Goal: Transaction & Acquisition: Purchase product/service

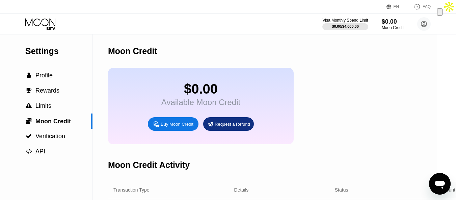
click at [157, 128] on icon at bounding box center [156, 123] width 7 height 7
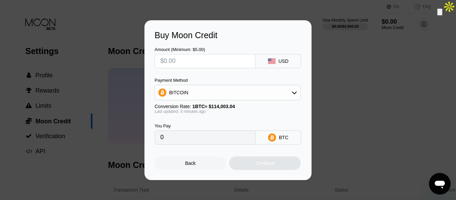
click at [208, 73] on div "Amount (Minimum: $5.00) USD Payment Method BITCOIN Conversion Rate: 1 BTC ≈ $11…" at bounding box center [228, 92] width 147 height 104
click at [211, 64] on input "text" at bounding box center [204, 61] width 89 height 14
type input "$2"
type input "0.00001755"
type input "$2"
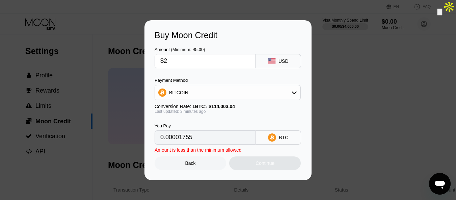
click at [261, 115] on div "You Pay 0.00001755 BTC" at bounding box center [228, 129] width 147 height 31
drag, startPoint x: 209, startPoint y: 58, endPoint x: 85, endPoint y: 67, distance: 123.8
click at [85, 67] on div "Buy Moon Credit Amount (Minimum: $5.00) $2 USD Payment Method BITCOIN Conversio…" at bounding box center [228, 100] width 456 height 160
click at [179, 63] on input "$2" at bounding box center [204, 61] width 89 height 14
type input "0"
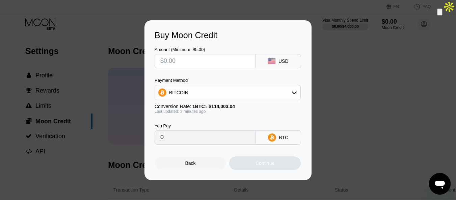
type input "$5"
type input "0.00004386"
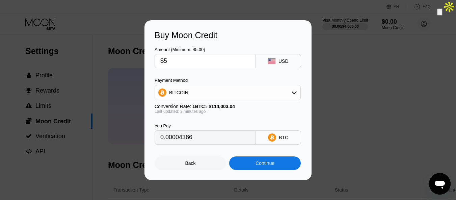
type input "$5"
click at [252, 166] on div "Continue" at bounding box center [265, 163] width 72 height 14
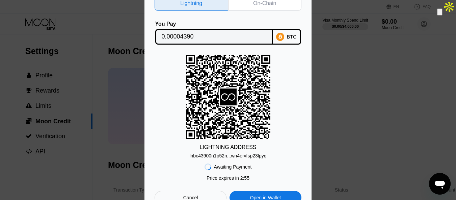
click at [258, 5] on div "On-Chain" at bounding box center [265, 3] width 74 height 15
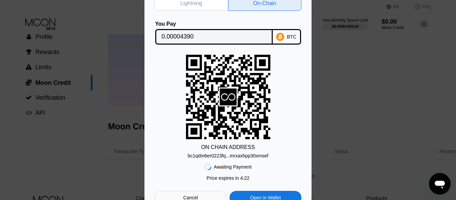
scroll to position [32, 0]
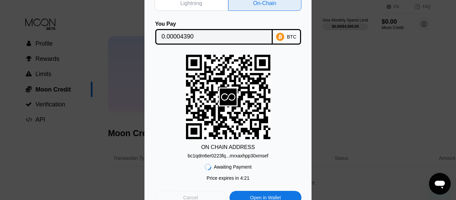
click at [210, 195] on div "Cancel" at bounding box center [191, 198] width 72 height 14
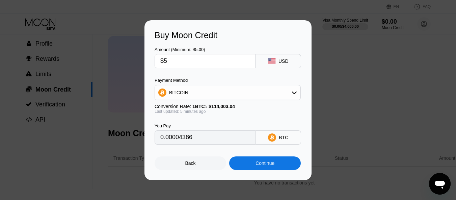
type input "0.00004390"
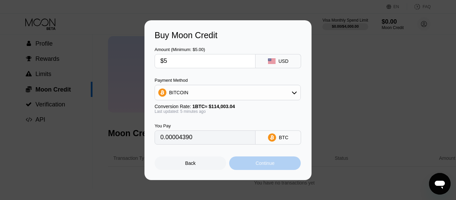
click at [264, 165] on div "Continue" at bounding box center [264, 162] width 19 height 5
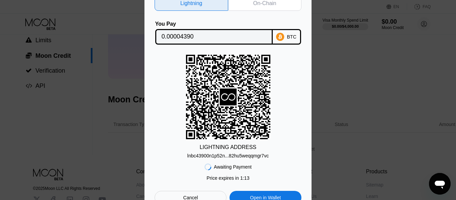
scroll to position [133, 0]
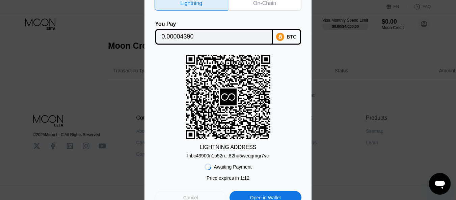
click at [191, 198] on div "Cancel" at bounding box center [190, 197] width 15 height 6
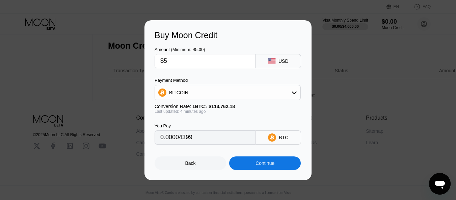
click at [283, 90] on div "BITCOIN" at bounding box center [227, 93] width 145 height 14
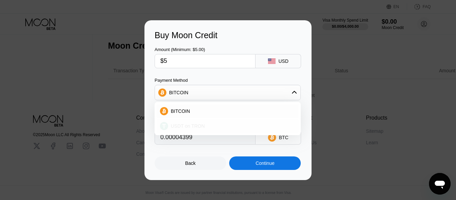
click at [232, 125] on div "USDT on TRON" at bounding box center [231, 125] width 127 height 5
type input "5.05"
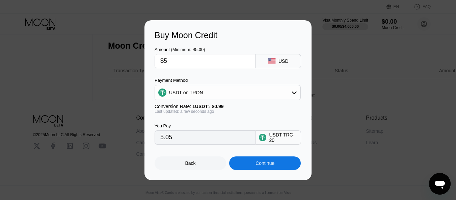
click at [250, 163] on div "Continue" at bounding box center [265, 163] width 72 height 14
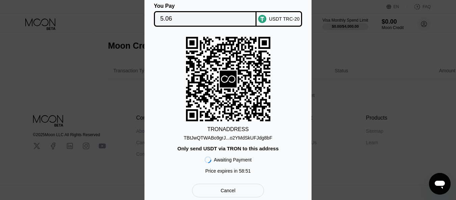
click at [240, 190] on div "Cancel" at bounding box center [228, 191] width 72 height 14
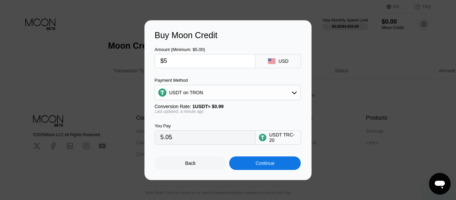
click at [250, 161] on div "Continue" at bounding box center [265, 163] width 72 height 14
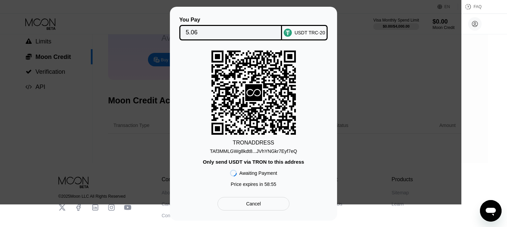
scroll to position [105, 0]
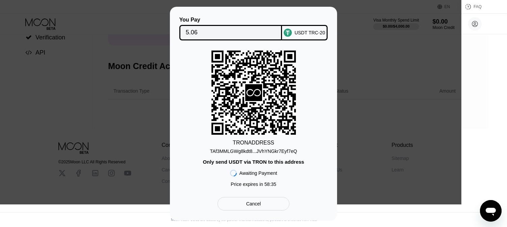
click at [376, 127] on div "You Pay 5.06 USDT TRC-20 TRON ADDRESS TAf3MMLGWg8kdt8...JVhYNGkr7Eyf7eQ Only se…" at bounding box center [253, 114] width 507 height 214
drag, startPoint x: 255, startPoint y: 208, endPoint x: 253, endPoint y: 199, distance: 8.7
click at [253, 205] on div "Cancel" at bounding box center [253, 204] width 15 height 6
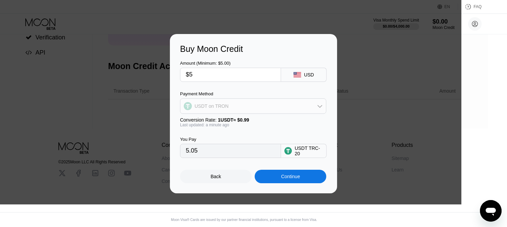
click at [317, 106] on icon at bounding box center [319, 106] width 5 height 5
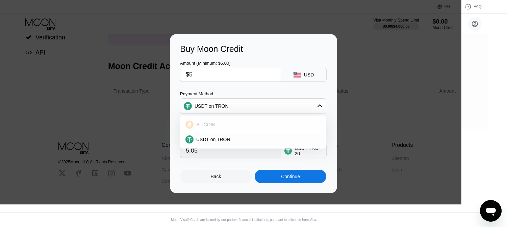
click at [250, 124] on div "BITCOIN" at bounding box center [256, 124] width 127 height 5
type input "0.00004399"
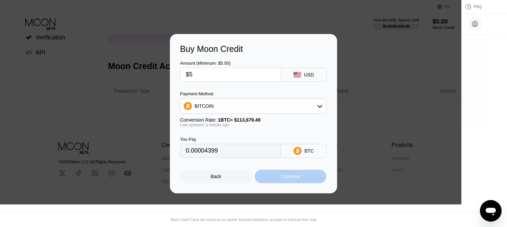
click at [304, 180] on div "Continue" at bounding box center [290, 177] width 72 height 14
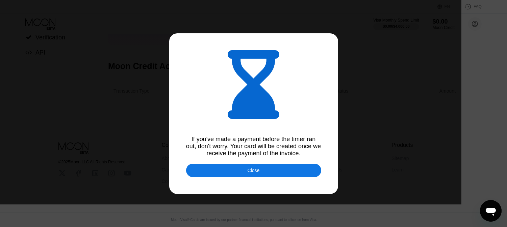
click at [251, 186] on div at bounding box center [253, 113] width 507 height 227
click at [254, 182] on div at bounding box center [253, 113] width 507 height 227
click at [259, 173] on div "Close" at bounding box center [253, 170] width 12 height 5
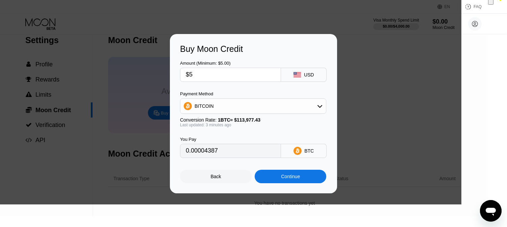
scroll to position [0, 0]
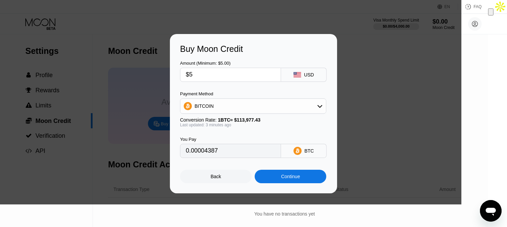
click at [299, 107] on div "BITCOIN" at bounding box center [252, 107] width 145 height 14
click at [246, 139] on div "USDT on TRON" at bounding box center [256, 139] width 127 height 5
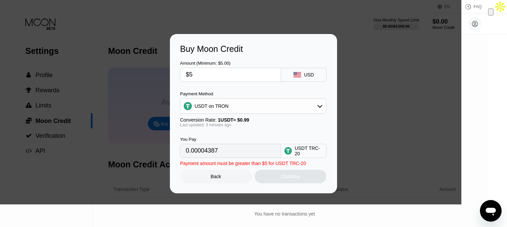
type input "5.05"
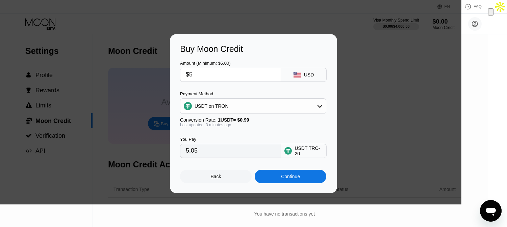
click at [297, 180] on div "Continue" at bounding box center [290, 176] width 19 height 5
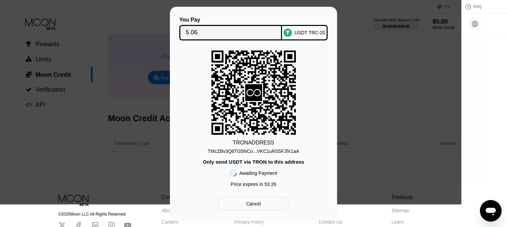
scroll to position [105, 0]
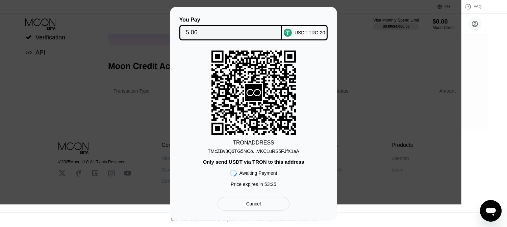
click at [238, 205] on div "Cancel" at bounding box center [253, 204] width 72 height 14
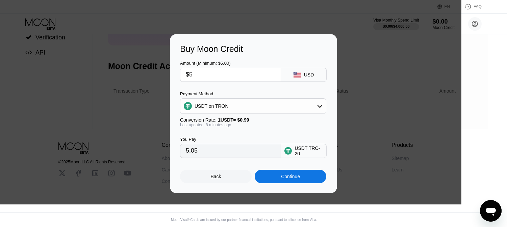
click at [293, 101] on div "USDT on TRON" at bounding box center [252, 107] width 145 height 14
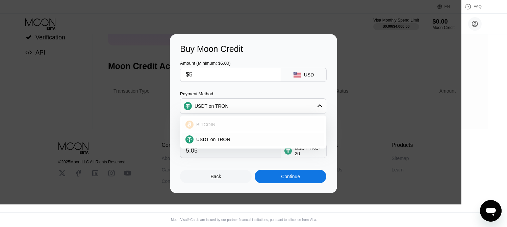
click at [241, 128] on div "BITCOIN" at bounding box center [253, 125] width 142 height 14
type input "0.00004393"
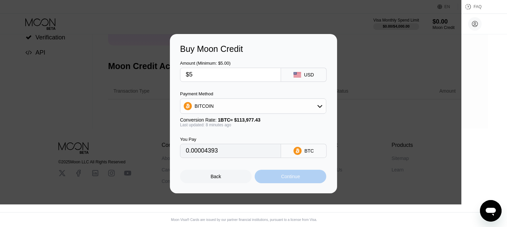
click at [298, 177] on div "Continue" at bounding box center [290, 176] width 19 height 5
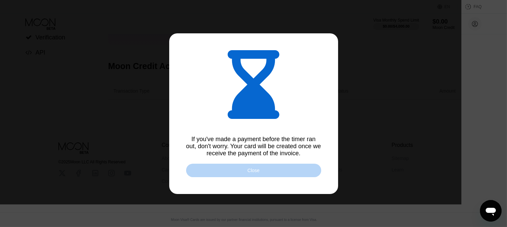
click at [271, 173] on div "Close" at bounding box center [253, 171] width 135 height 14
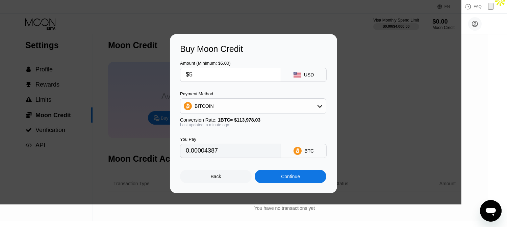
scroll to position [0, 0]
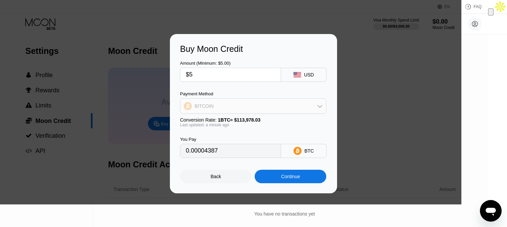
click at [318, 107] on icon at bounding box center [319, 106] width 5 height 5
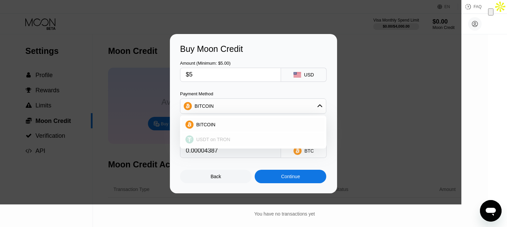
click at [223, 137] on span "USDT on TRON" at bounding box center [213, 139] width 34 height 5
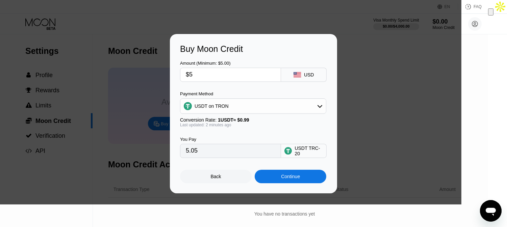
click at [284, 102] on div "USDT on TRON" at bounding box center [252, 107] width 145 height 14
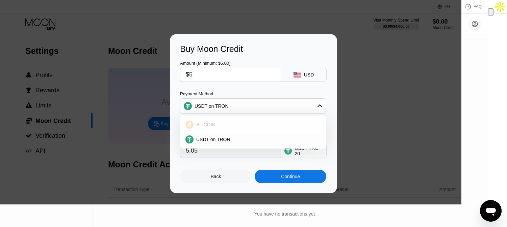
click at [244, 126] on div "BITCOIN" at bounding box center [256, 124] width 127 height 5
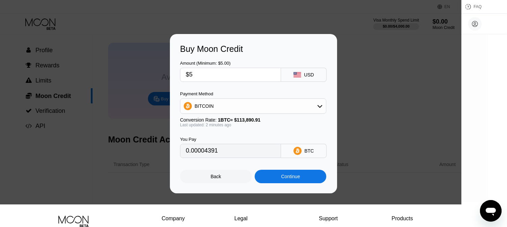
scroll to position [37, 0]
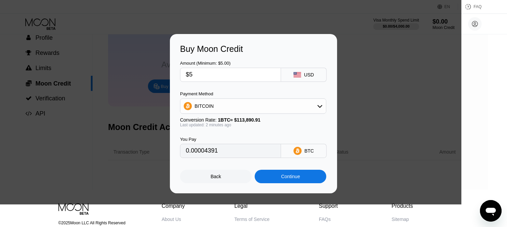
drag, startPoint x: 233, startPoint y: 159, endPoint x: 183, endPoint y: 100, distance: 77.4
click at [183, 100] on div "Amount (Minimum: $5.00) $5 USD Payment Method BITCOIN Conversion Rate: 1 BTC ≈ …" at bounding box center [253, 106] width 147 height 104
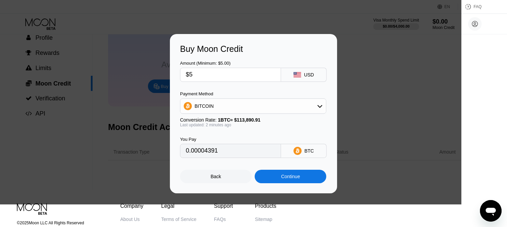
click at [258, 145] on div "You Pay 0.00004391" at bounding box center [230, 147] width 101 height 21
type input "0.00004396"
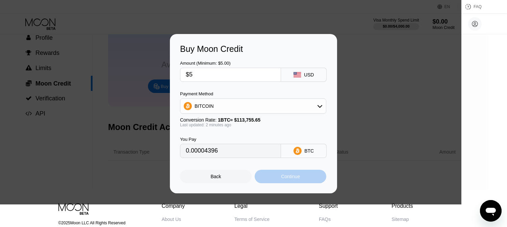
click at [282, 179] on div "Continue" at bounding box center [290, 176] width 19 height 5
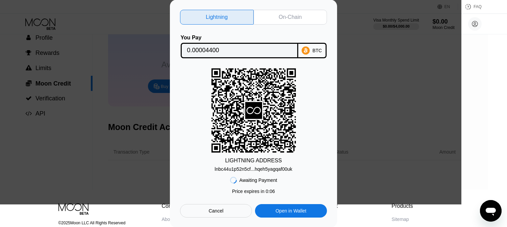
click at [231, 205] on div "Cancel" at bounding box center [216, 212] width 72 height 14
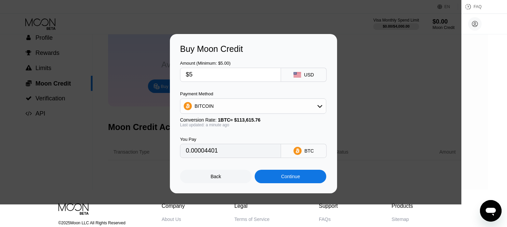
click at [15, 200] on div at bounding box center [230, 102] width 461 height 205
type input "0.00004403"
click at [299, 172] on div "Back Continue" at bounding box center [253, 170] width 147 height 25
click at [301, 183] on div "Continue" at bounding box center [290, 177] width 72 height 14
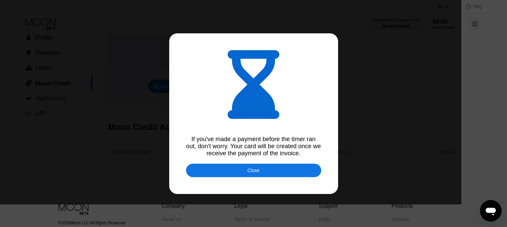
type input "0.00004398"
click at [280, 171] on div "Close" at bounding box center [253, 171] width 135 height 14
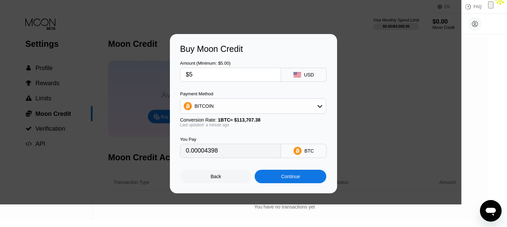
scroll to position [0, 0]
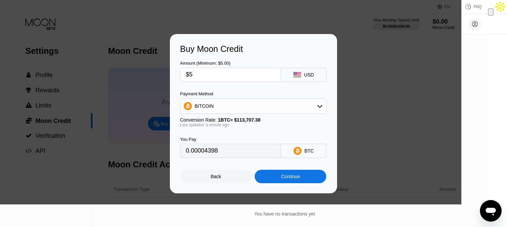
click at [346, 127] on div "Buy Moon Credit Amount (Minimum: $5.00) $5 USD Payment Method BITCOIN Conversio…" at bounding box center [253, 114] width 507 height 160
click at [364, 126] on div "Buy Moon Credit Amount (Minimum: $5.00) $5 USD Payment Method BITCOIN Conversio…" at bounding box center [253, 114] width 507 height 160
click at [218, 183] on div "Back" at bounding box center [216, 177] width 72 height 14
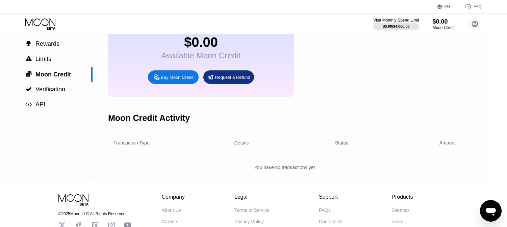
scroll to position [105, 0]
